Goal: Consume media (video, audio)

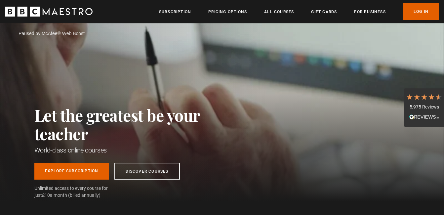
scroll to position [0, 173]
click at [421, 11] on link "Log In" at bounding box center [421, 11] width 36 height 17
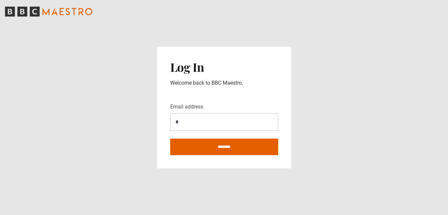
type input "**********"
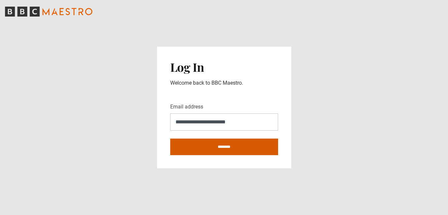
click at [214, 147] on input "********" at bounding box center [224, 146] width 108 height 17
type input "**********"
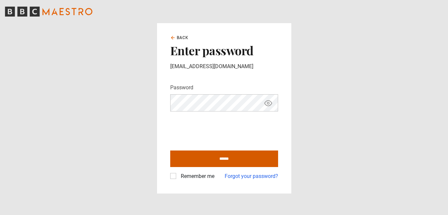
click at [222, 161] on input "******" at bounding box center [224, 158] width 108 height 17
type input "**********"
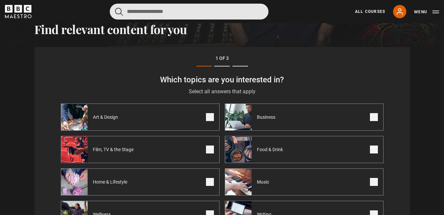
click at [188, 15] on input "Search" at bounding box center [189, 12] width 159 height 16
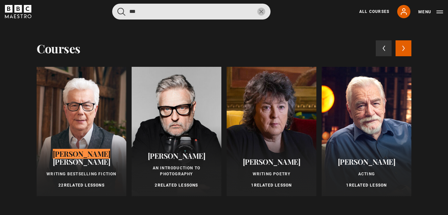
type input "***"
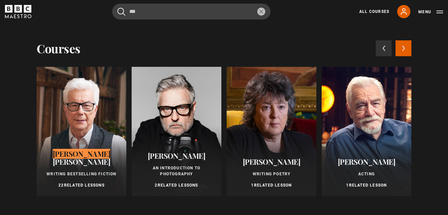
click at [74, 139] on div at bounding box center [82, 131] width 90 height 129
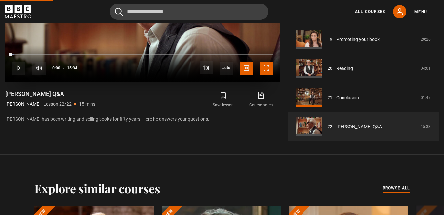
click at [269, 70] on span "Video Player" at bounding box center [266, 67] width 13 height 13
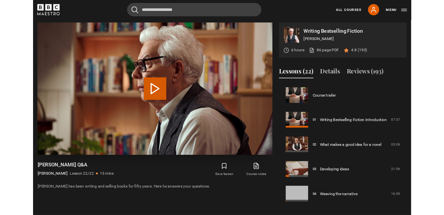
scroll to position [526, 0]
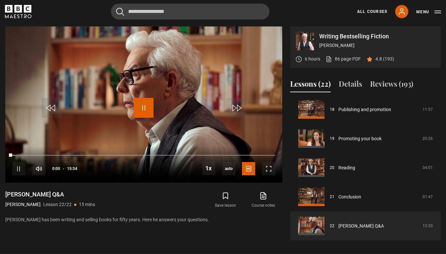
drag, startPoint x: 149, startPoint y: 109, endPoint x: 283, endPoint y: 160, distance: 143.2
click at [149, 109] on span "Video Player" at bounding box center [144, 108] width 20 height 20
click at [269, 170] on span "Video Player" at bounding box center [268, 168] width 13 height 13
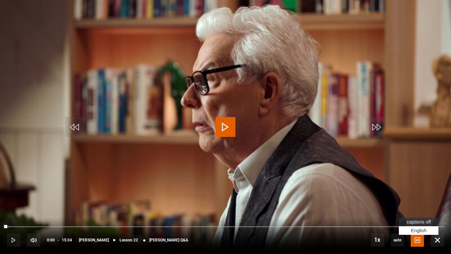
click at [415, 214] on span "captions off" at bounding box center [419, 221] width 24 height 5
click at [227, 130] on span "Video Player" at bounding box center [226, 127] width 20 height 20
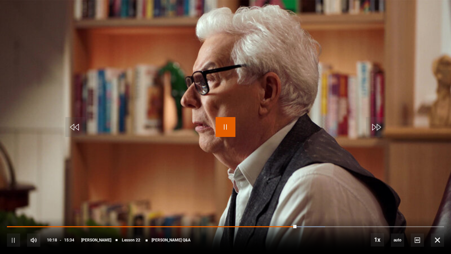
click at [230, 127] on span "Video Player" at bounding box center [226, 127] width 20 height 20
click at [225, 132] on span "Video Player" at bounding box center [226, 127] width 20 height 20
drag, startPoint x: 230, startPoint y: 128, endPoint x: 228, endPoint y: 120, distance: 9.2
click at [229, 126] on span "Video Player" at bounding box center [226, 127] width 20 height 20
click at [228, 120] on span "Video Player" at bounding box center [226, 127] width 20 height 20
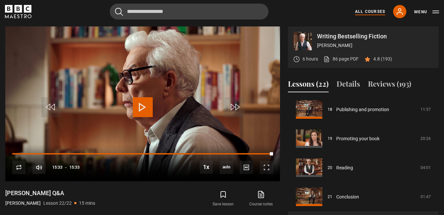
click at [374, 10] on link "All Courses" at bounding box center [370, 12] width 30 height 6
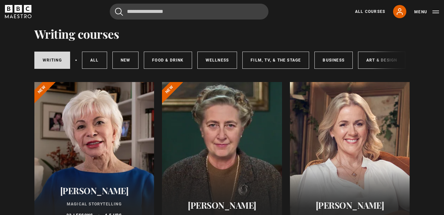
scroll to position [66, 0]
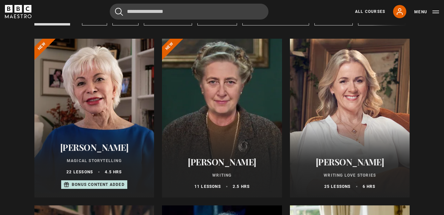
click at [86, 126] on div at bounding box center [94, 118] width 120 height 159
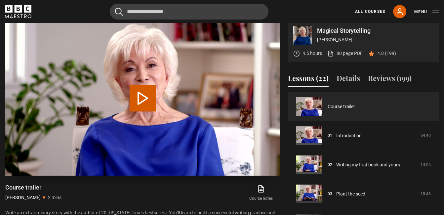
scroll to position [330, 0]
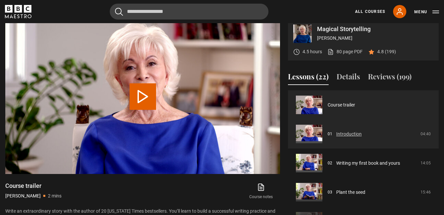
click at [342, 134] on link "Introduction" at bounding box center [348, 133] width 25 height 7
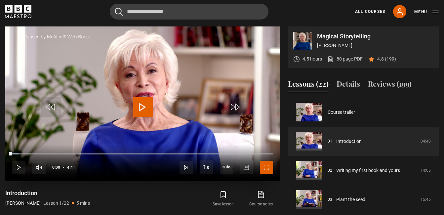
scroll to position [323, 0]
click at [268, 169] on span "Video Player" at bounding box center [266, 166] width 13 height 13
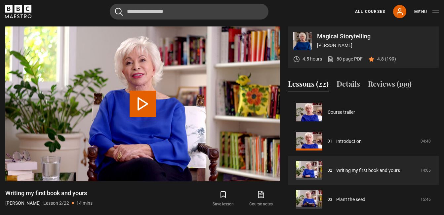
scroll to position [29, 0]
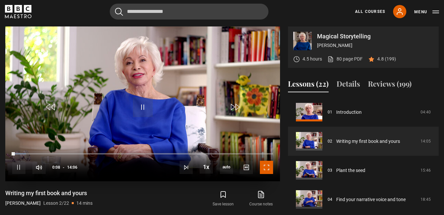
click at [264, 170] on span "Video Player" at bounding box center [266, 166] width 13 height 13
